Goal: Find specific page/section: Find specific page/section

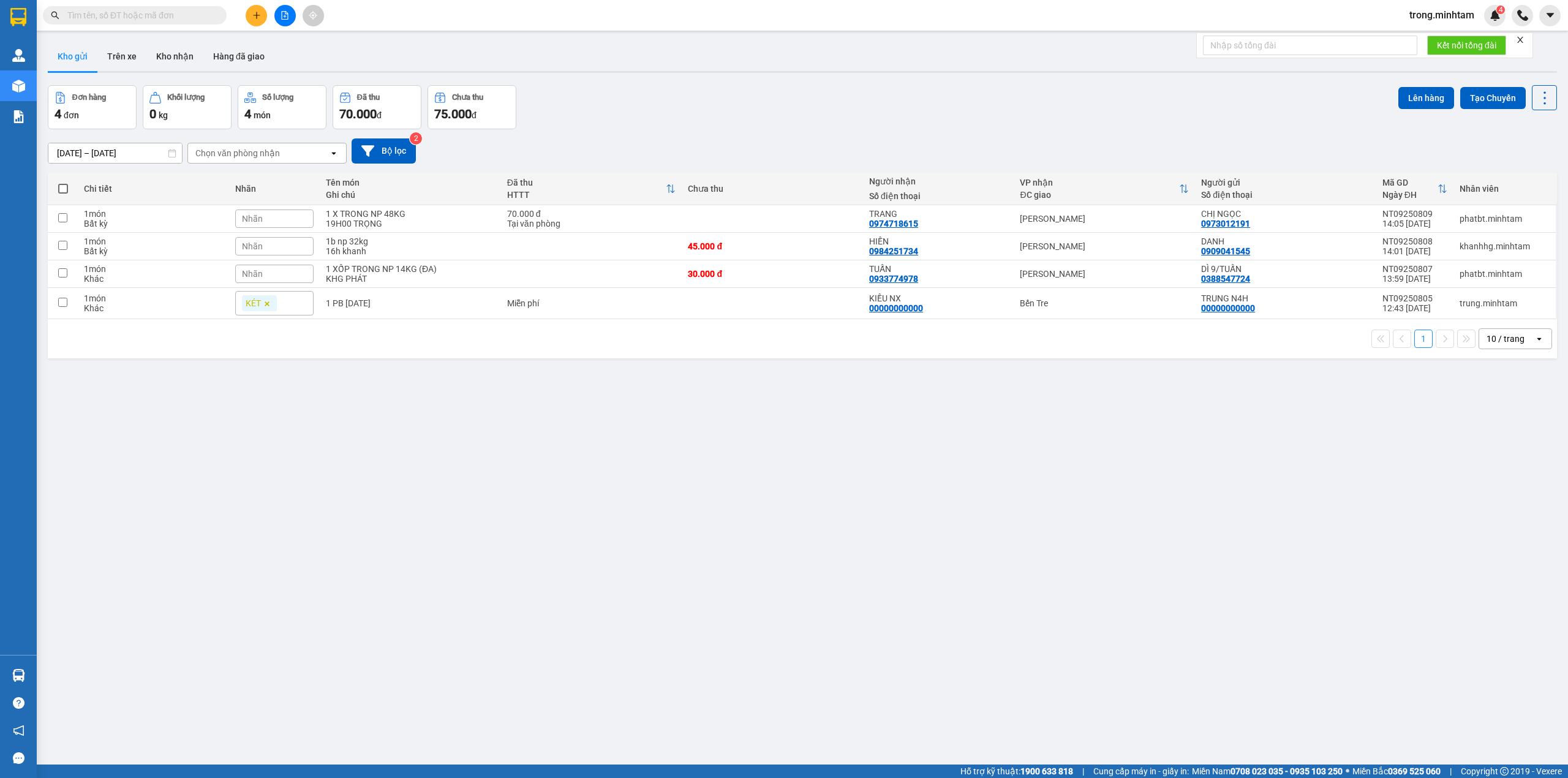
click at [174, 19] on input "text" at bounding box center [139, 16] width 144 height 14
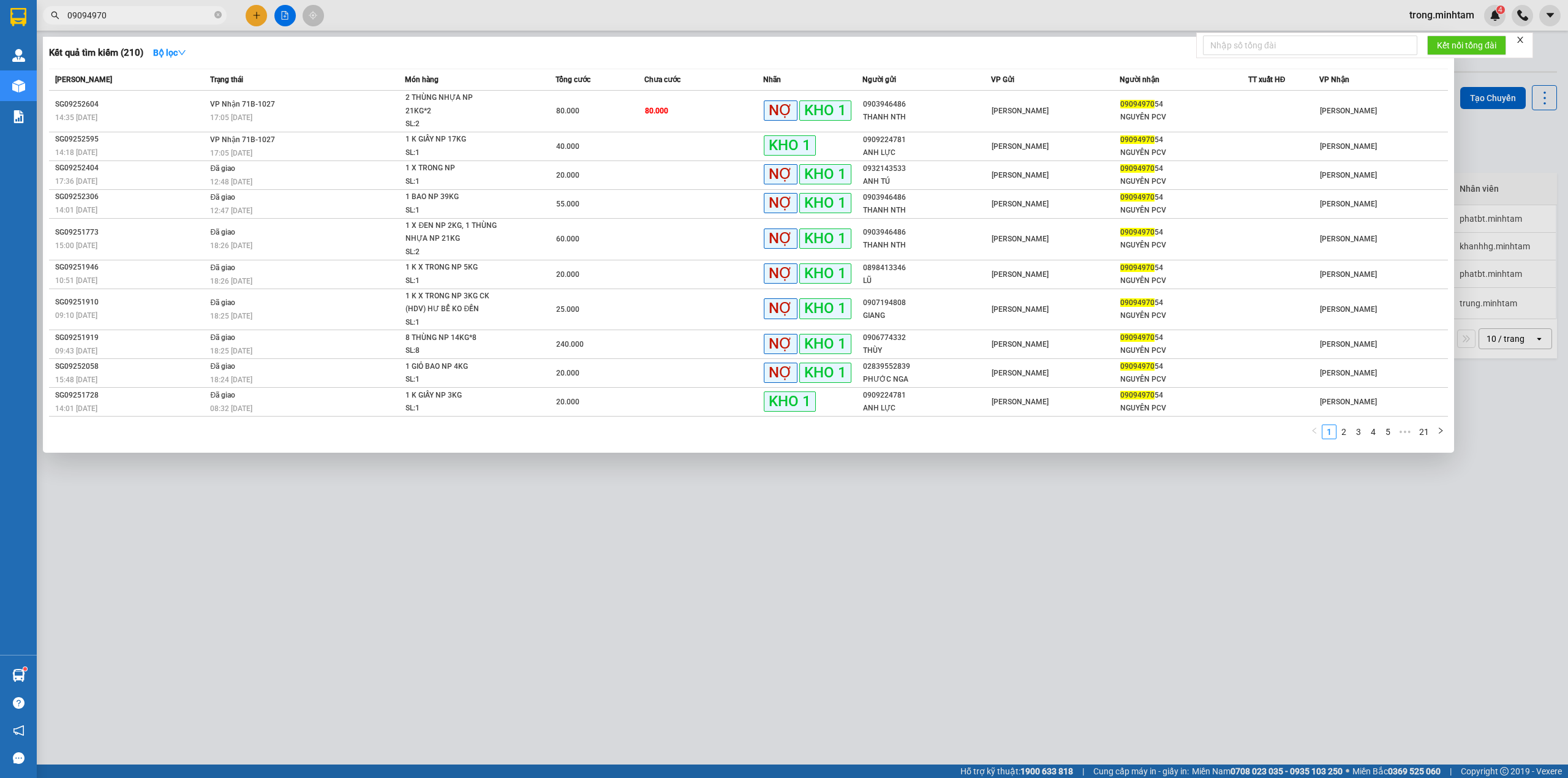
type input "09094970"
click at [222, 11] on icon "close-circle" at bounding box center [218, 14] width 7 height 7
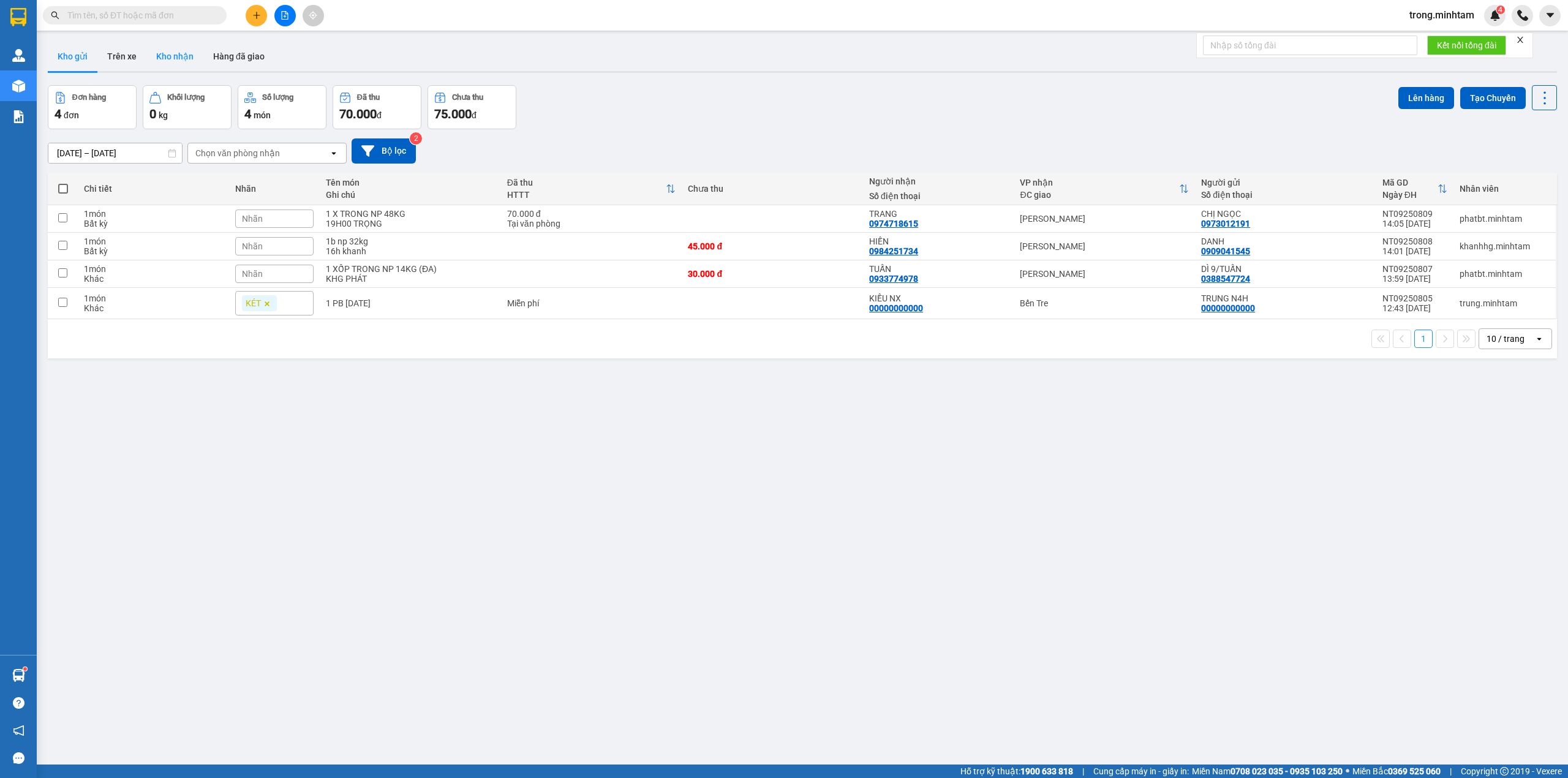
click at [173, 53] on button "Kho nhận" at bounding box center [175, 56] width 57 height 30
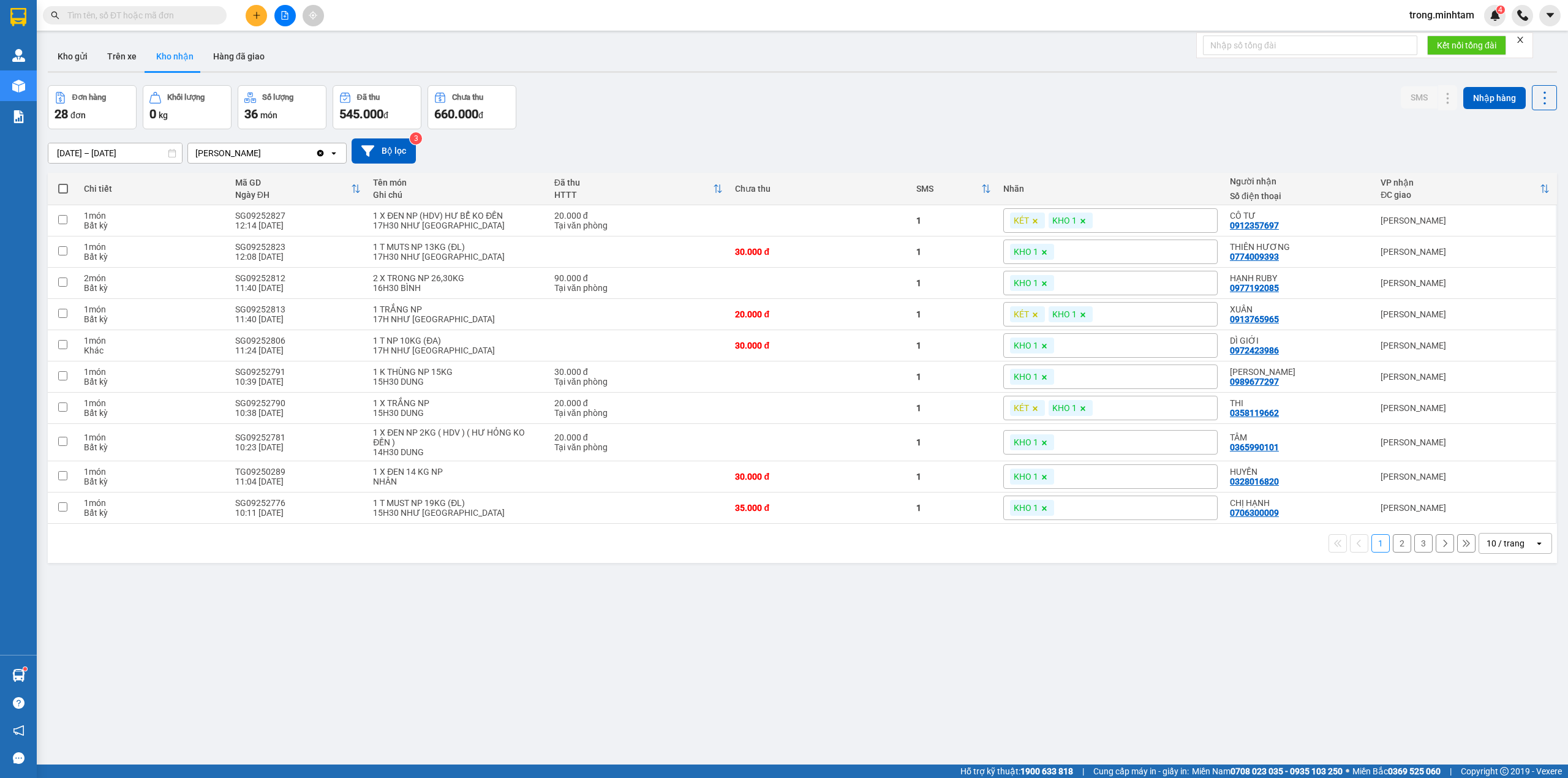
click at [1489, 549] on div "10 / trang" at bounding box center [1506, 543] width 38 height 12
click at [1496, 677] on div "100 / trang" at bounding box center [1503, 687] width 73 height 22
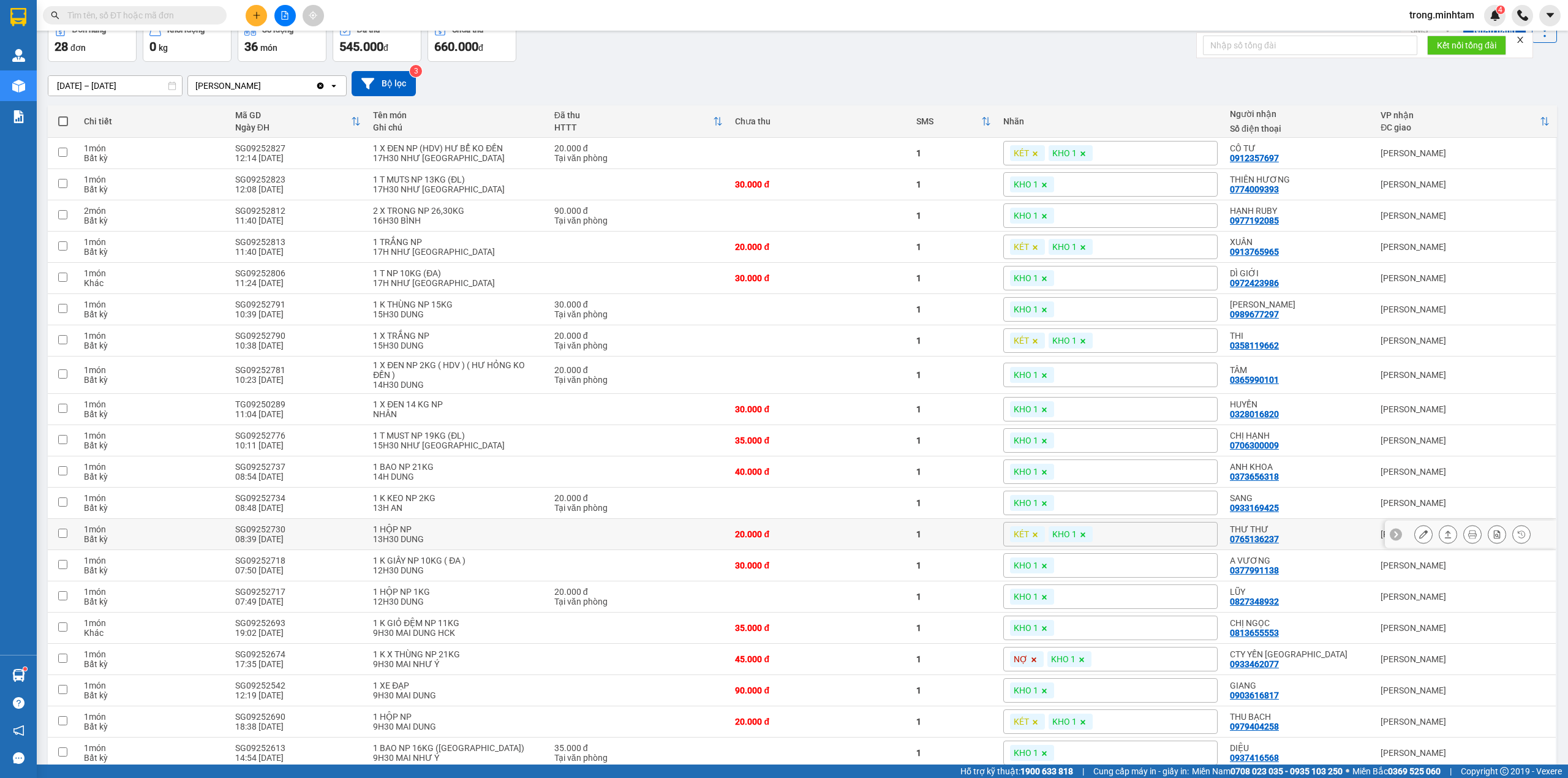
scroll to position [81, 0]
